Goal: Information Seeking & Learning: Learn about a topic

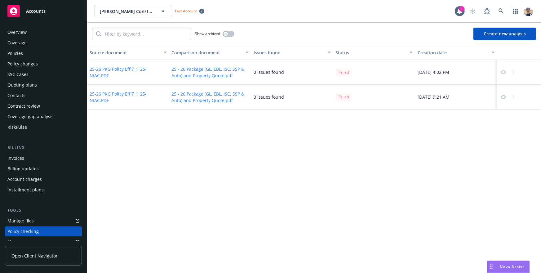
scroll to position [85, 0]
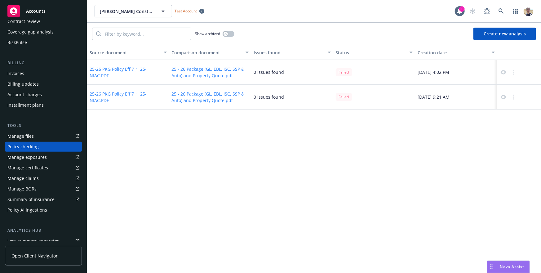
click at [298, 32] on div "Show archived Create new analysis" at bounding box center [314, 34] width 454 height 22
click at [498, 14] on link at bounding box center [501, 11] width 12 height 12
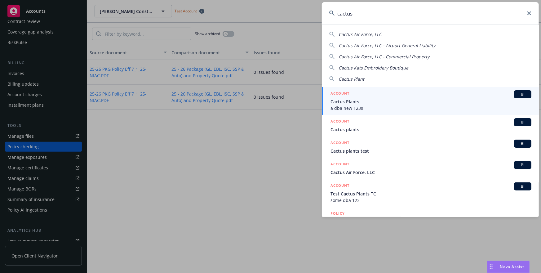
type input "cactus"
click at [455, 104] on span "Cactus Plants" at bounding box center [430, 101] width 201 height 7
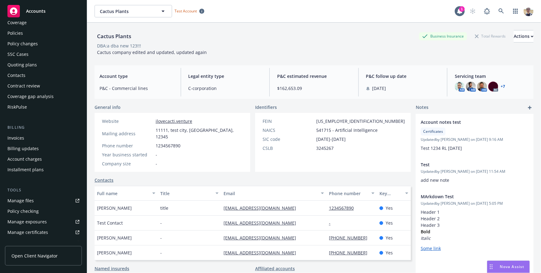
scroll to position [20, 0]
click at [35, 210] on div "Policy checking" at bounding box center [22, 211] width 31 height 10
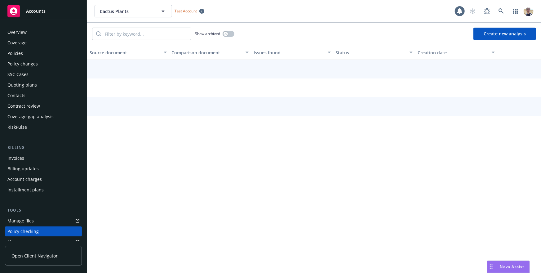
scroll to position [85, 0]
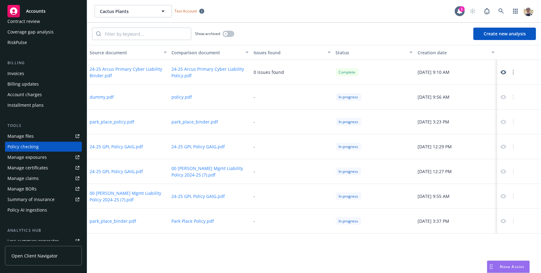
click at [501, 72] on icon at bounding box center [504, 72] width 6 height 4
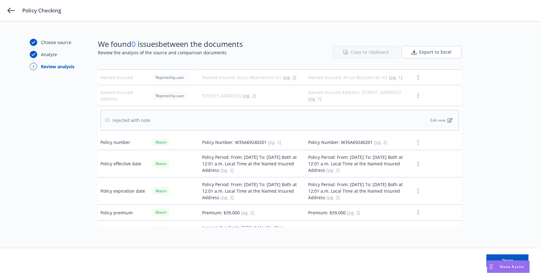
scroll to position [3, 0]
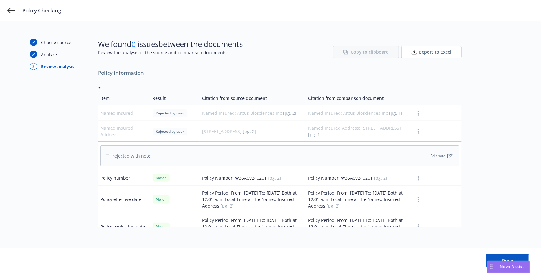
click at [418, 114] on icon "button" at bounding box center [418, 113] width 1 height 5
click at [436, 104] on table "Item Result Citation from source document Citation from comparison document Nam…" at bounding box center [280, 200] width 364 height 219
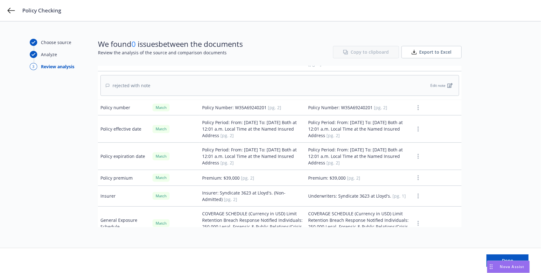
scroll to position [100, 0]
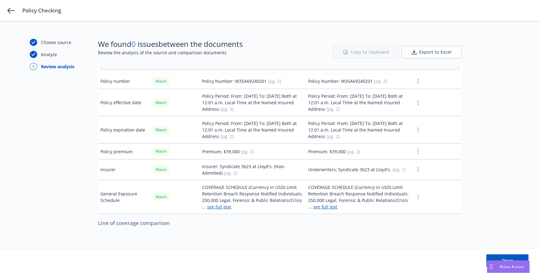
click at [420, 82] on button "button" at bounding box center [417, 80] width 7 height 7
click at [436, 117] on td at bounding box center [437, 129] width 50 height 27
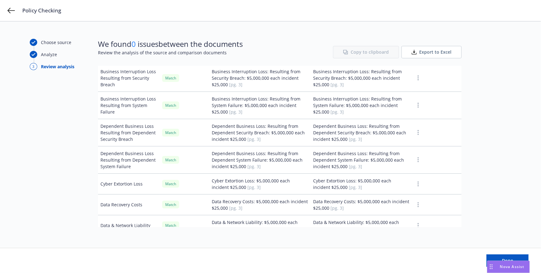
scroll to position [0, 0]
